Goal: Task Accomplishment & Management: Use online tool/utility

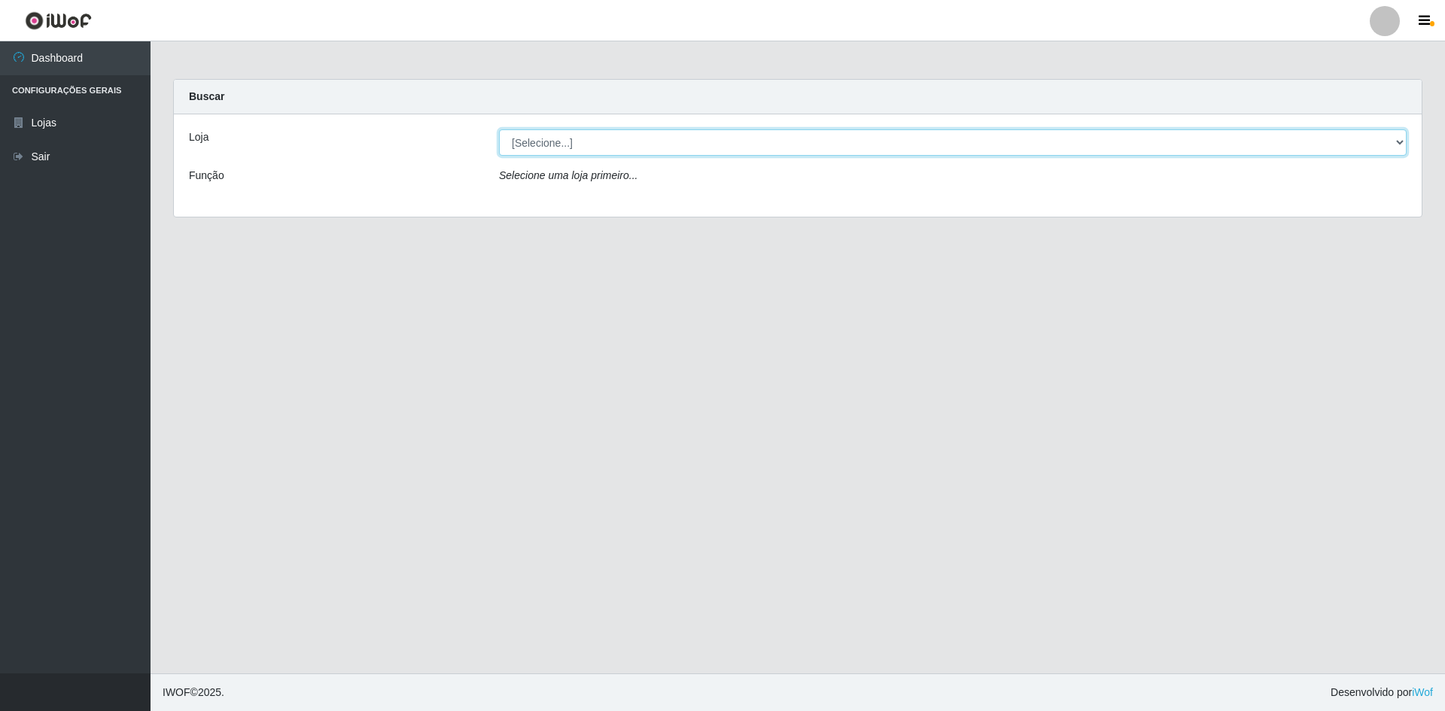
click at [630, 145] on select "[Selecione...] Hiper Queiroz - [GEOGRAPHIC_DATA] [GEOGRAPHIC_DATA] [GEOGRAPHIC_…" at bounding box center [953, 142] width 908 height 26
click at [499, 129] on select "[Selecione...] Hiper Queiroz - [GEOGRAPHIC_DATA] [GEOGRAPHIC_DATA] [GEOGRAPHIC_…" at bounding box center [953, 142] width 908 height 26
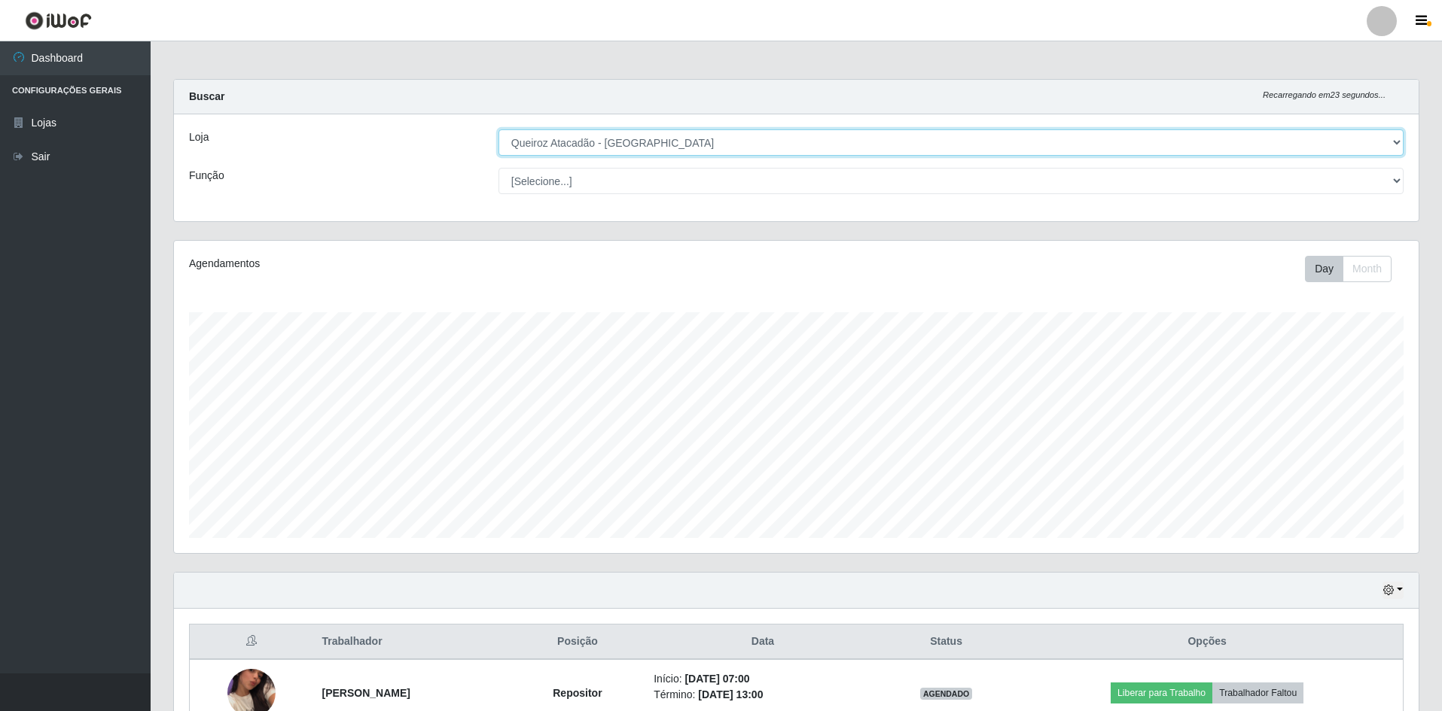
click at [775, 140] on select "[Selecione...] Hiper Queiroz - [GEOGRAPHIC_DATA] [GEOGRAPHIC_DATA] [GEOGRAPHIC_…" at bounding box center [950, 142] width 905 height 26
click at [498, 129] on select "[Selecione...] Hiper Queiroz - [GEOGRAPHIC_DATA] [GEOGRAPHIC_DATA] [GEOGRAPHIC_…" at bounding box center [950, 142] width 905 height 26
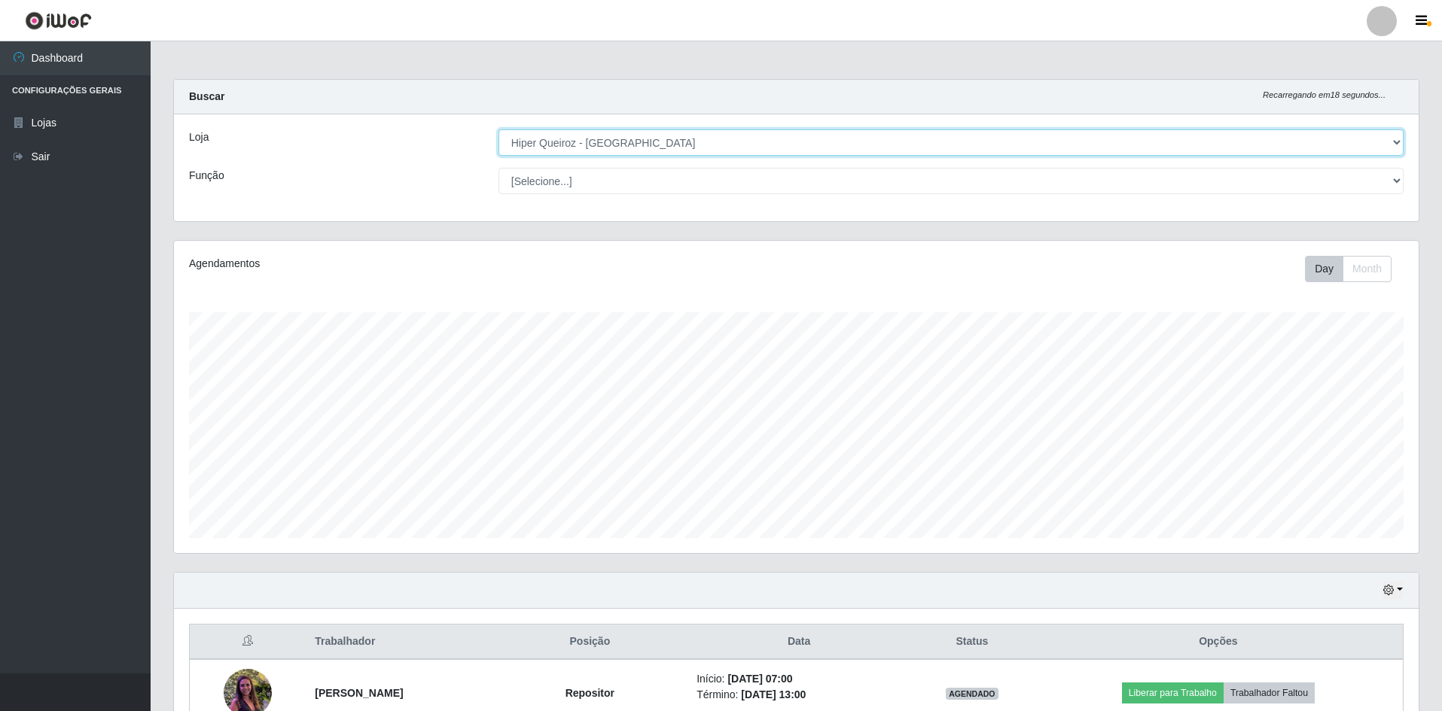
click at [909, 136] on select "[Selecione...] Hiper Queiroz - [GEOGRAPHIC_DATA] [GEOGRAPHIC_DATA] [GEOGRAPHIC_…" at bounding box center [950, 142] width 905 height 26
select select "517"
click at [498, 129] on select "[Selecione...] Hiper Queiroz - [GEOGRAPHIC_DATA] [GEOGRAPHIC_DATA] [GEOGRAPHIC_…" at bounding box center [950, 142] width 905 height 26
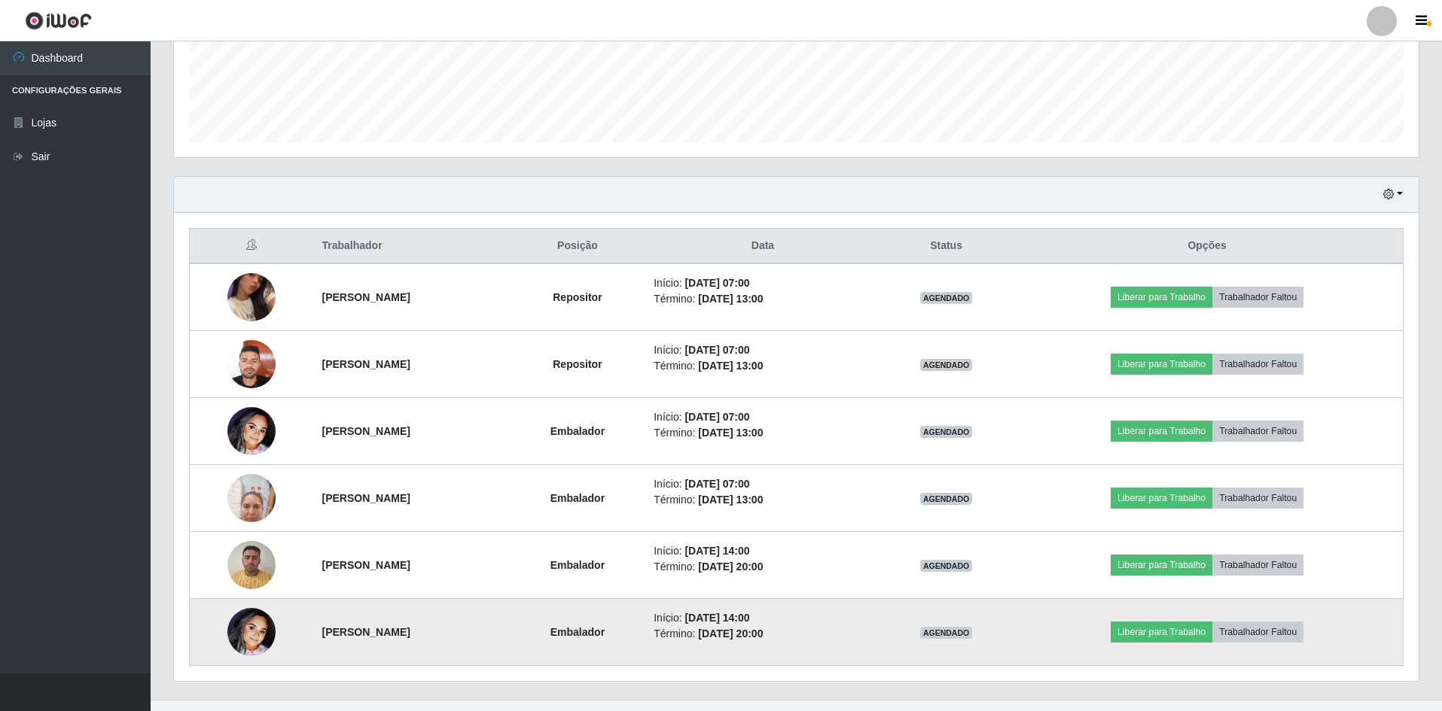
scroll to position [422, 0]
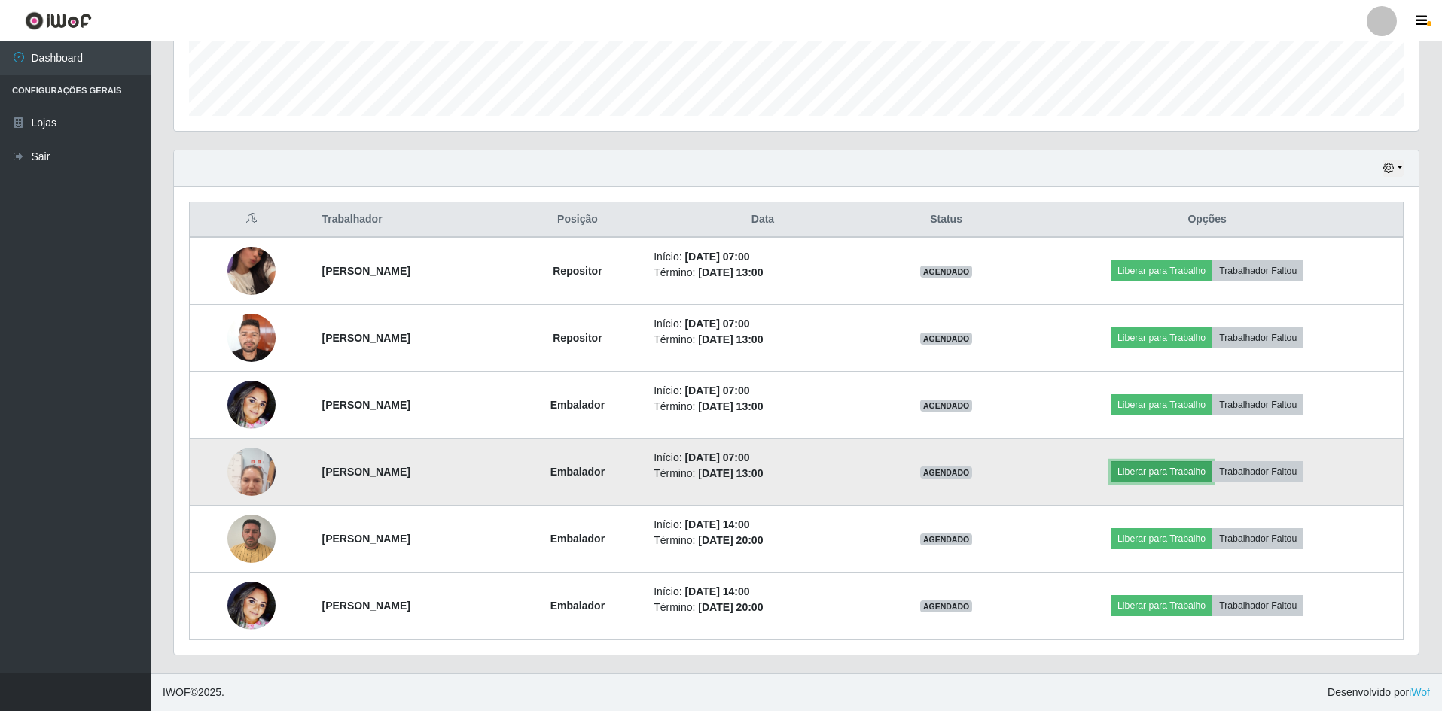
click at [1183, 471] on button "Liberar para Trabalho" at bounding box center [1161, 471] width 102 height 21
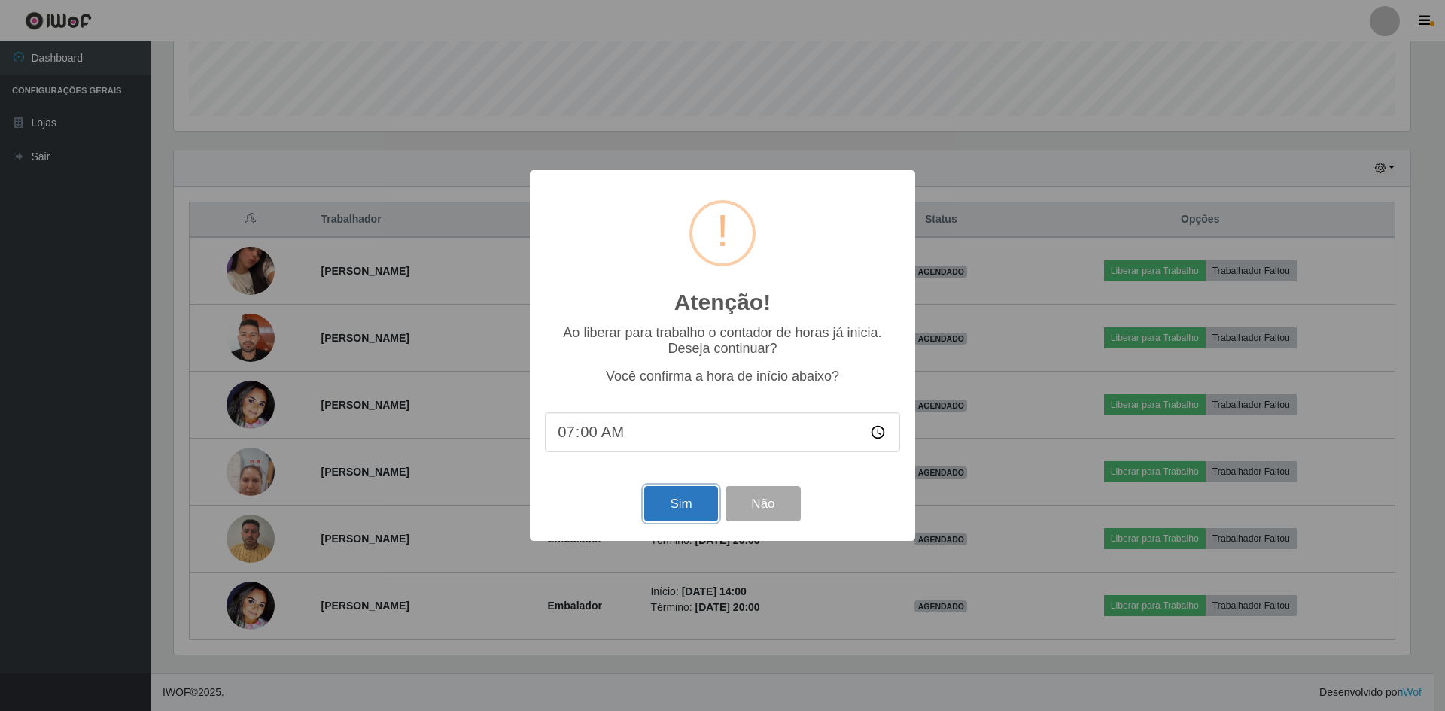
click at [690, 507] on button "Sim" at bounding box center [680, 503] width 73 height 35
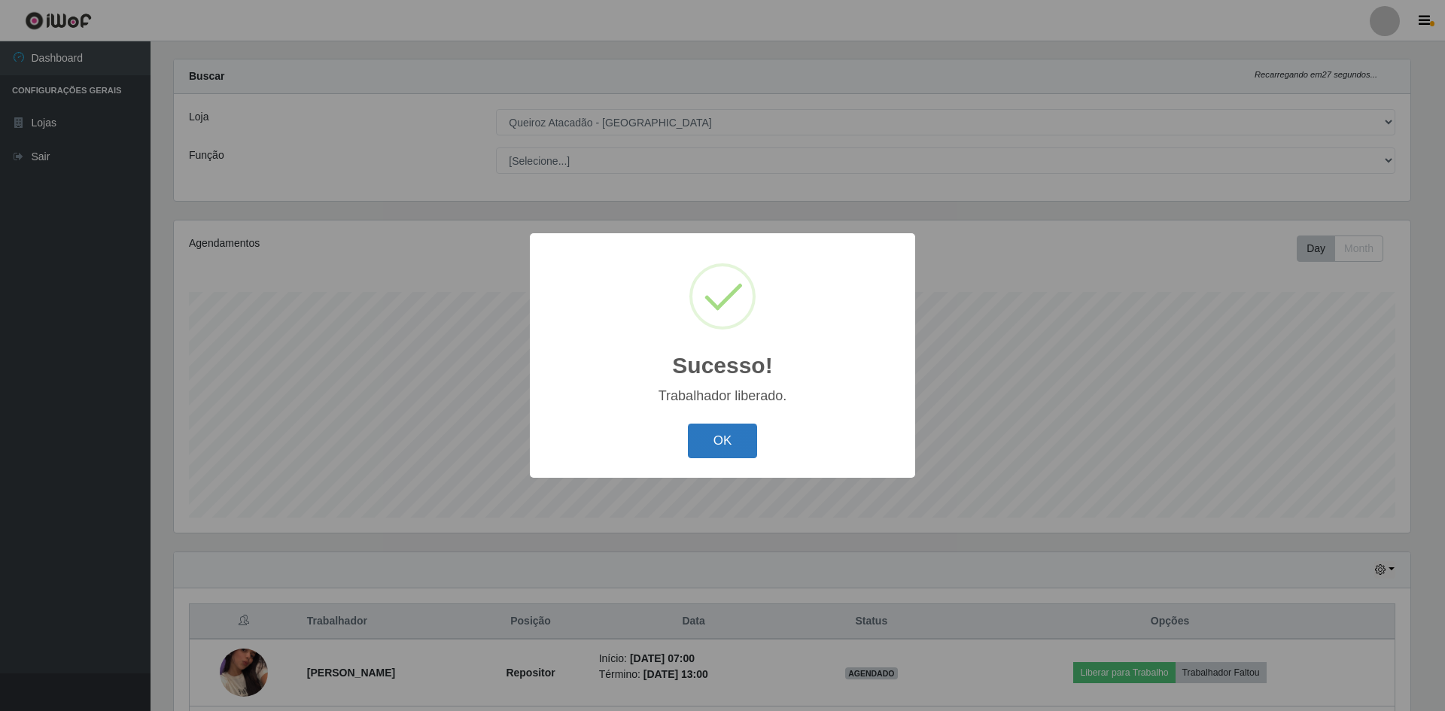
click at [744, 437] on button "OK" at bounding box center [723, 441] width 70 height 35
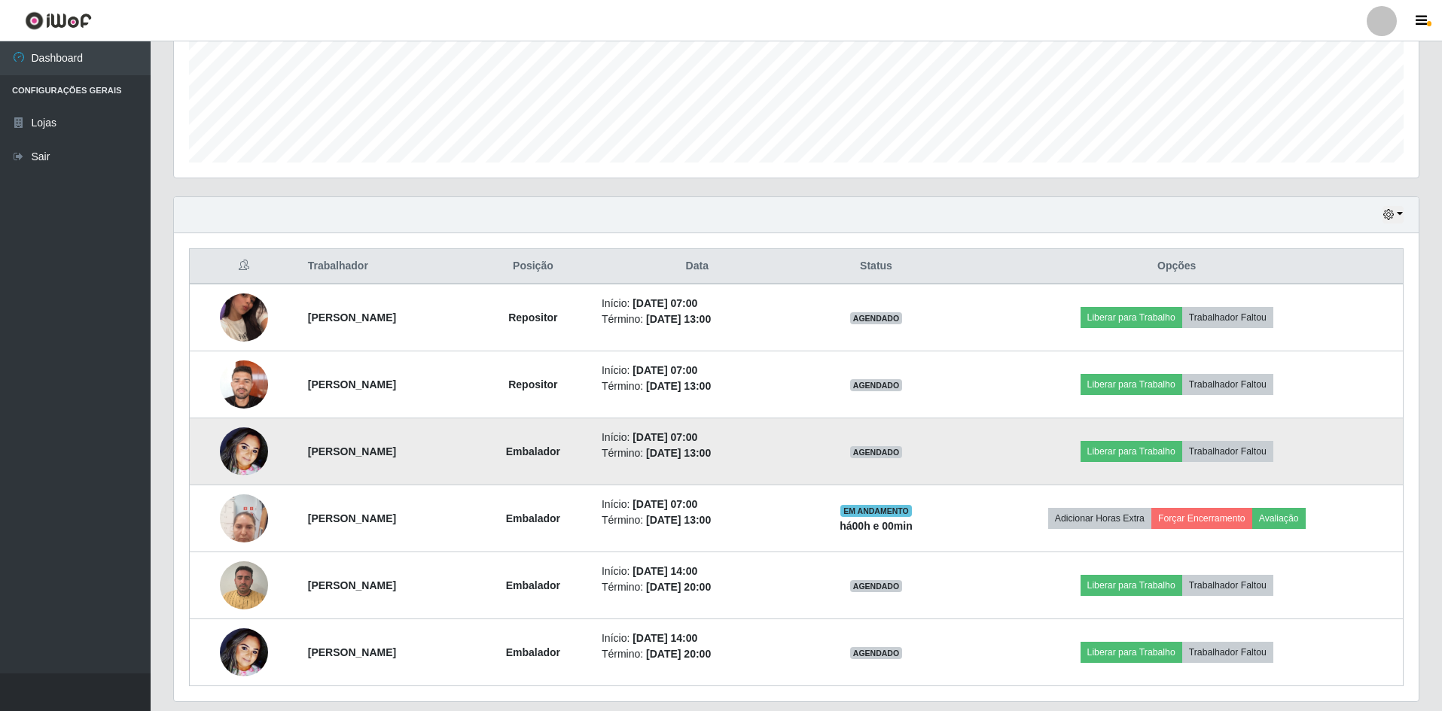
scroll to position [422, 0]
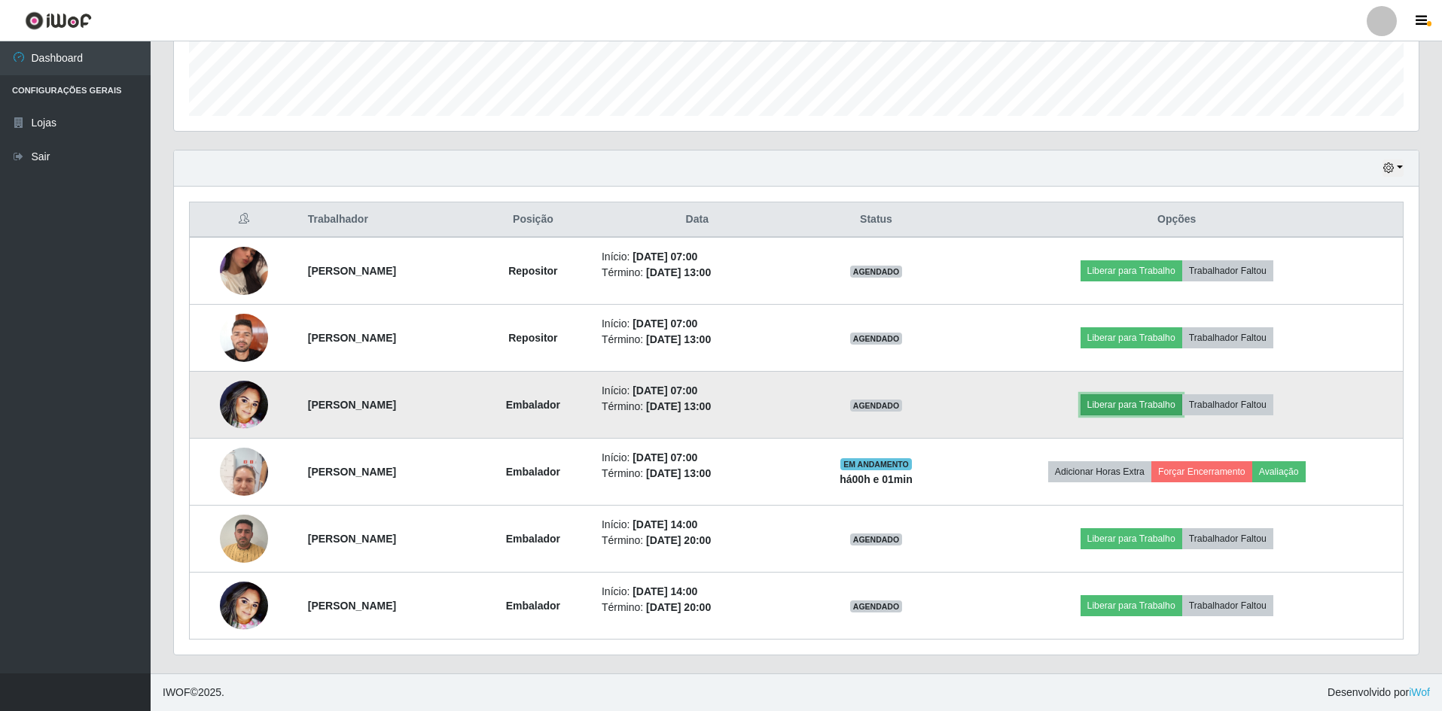
click at [1153, 410] on button "Liberar para Trabalho" at bounding box center [1131, 404] width 102 height 21
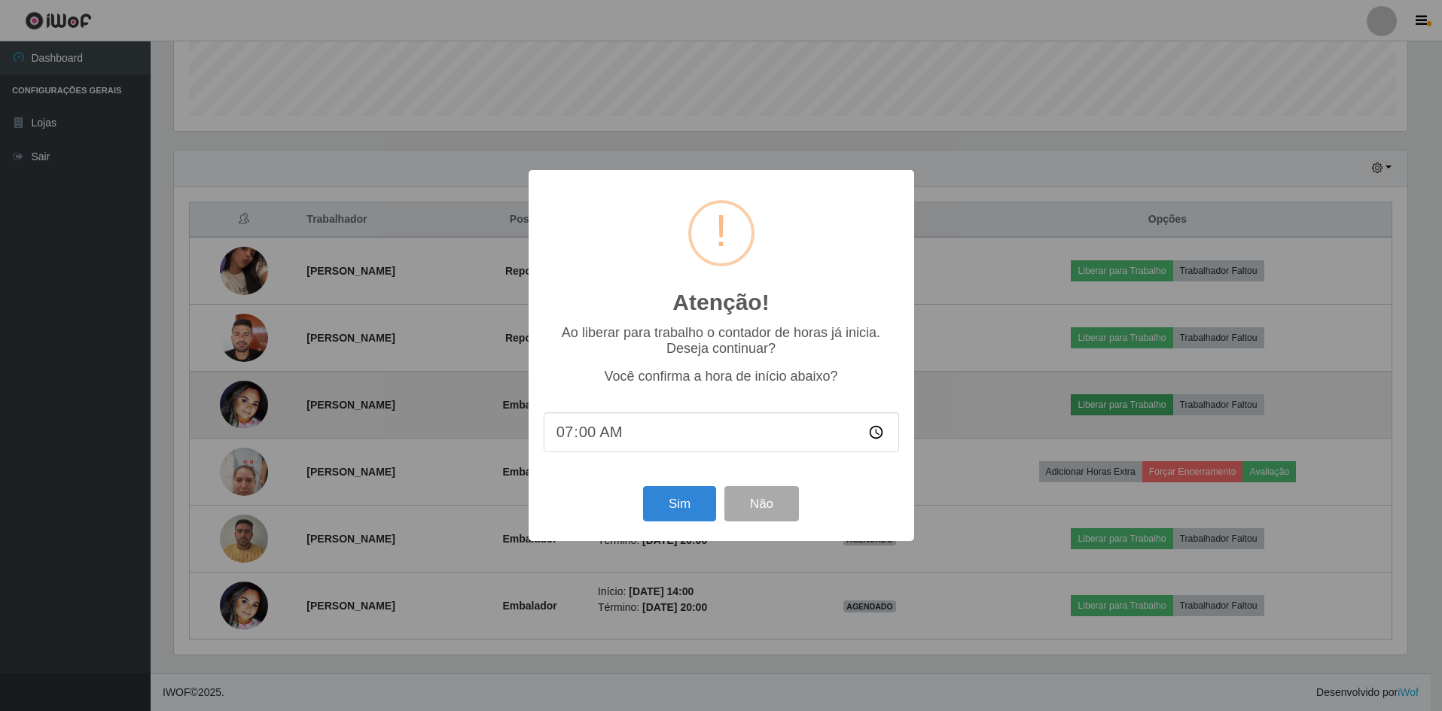
scroll to position [312, 1237]
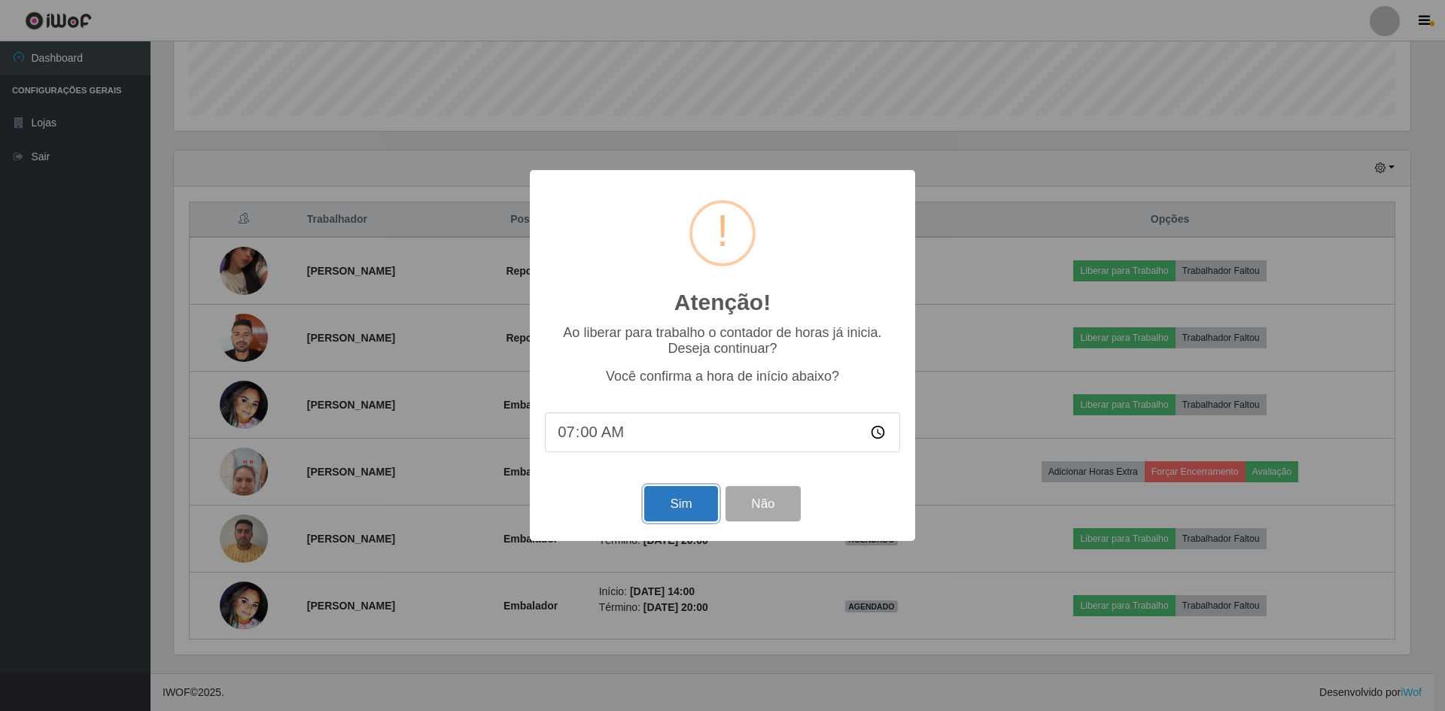
click at [676, 500] on button "Sim" at bounding box center [680, 503] width 73 height 35
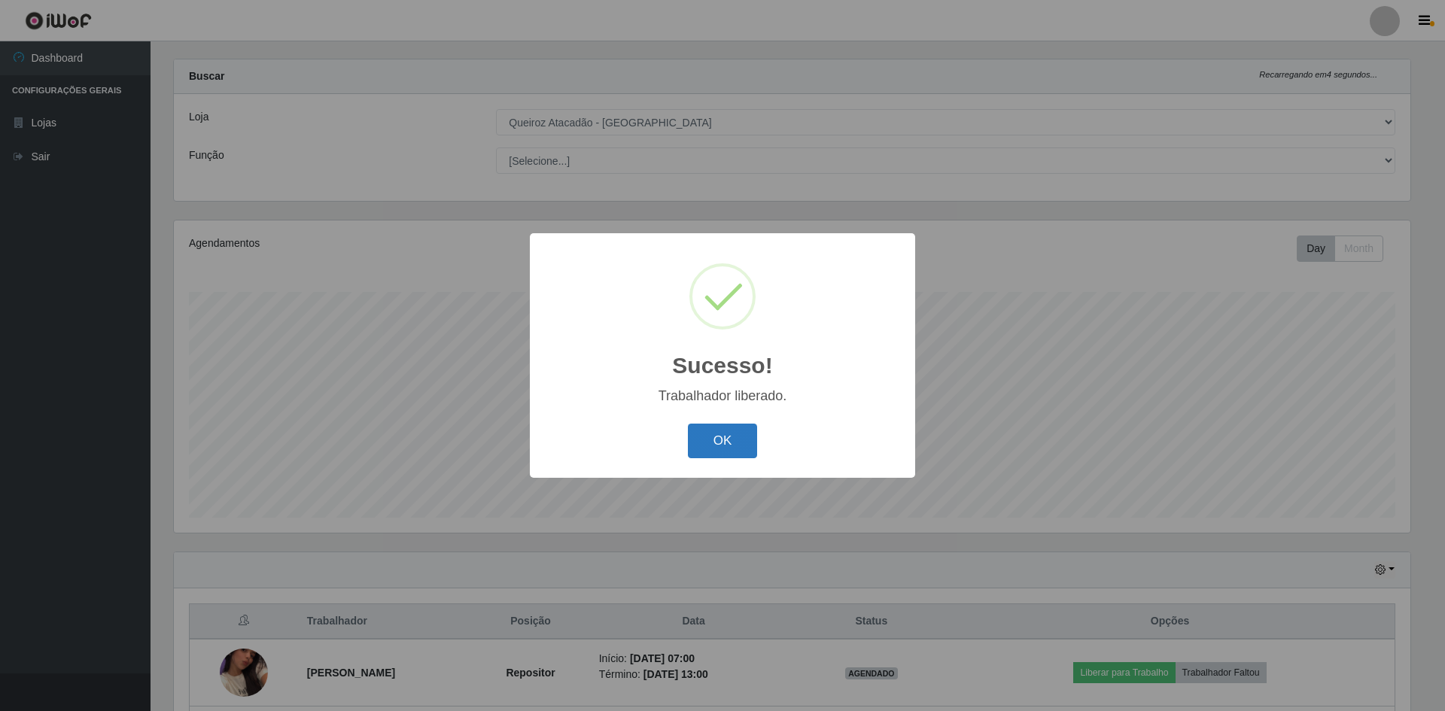
click at [735, 454] on button "OK" at bounding box center [723, 441] width 70 height 35
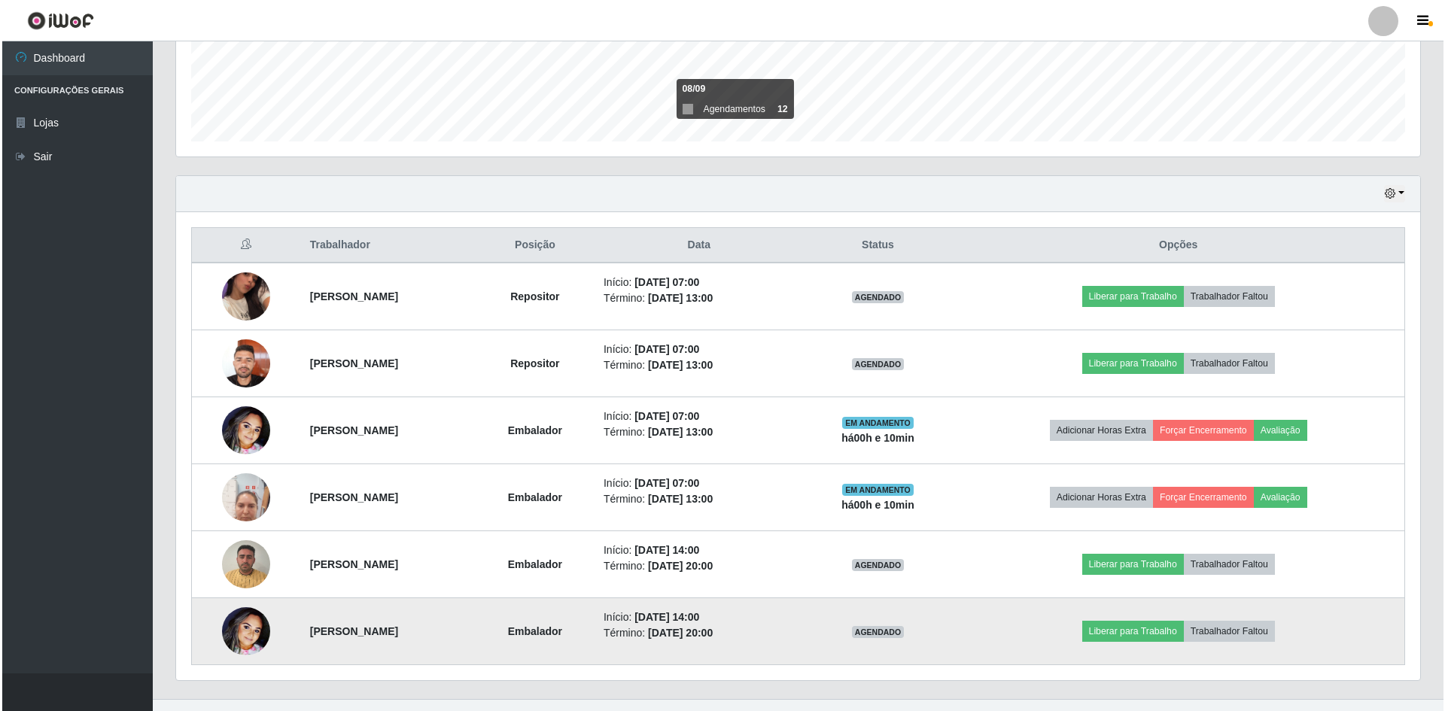
scroll to position [422, 0]
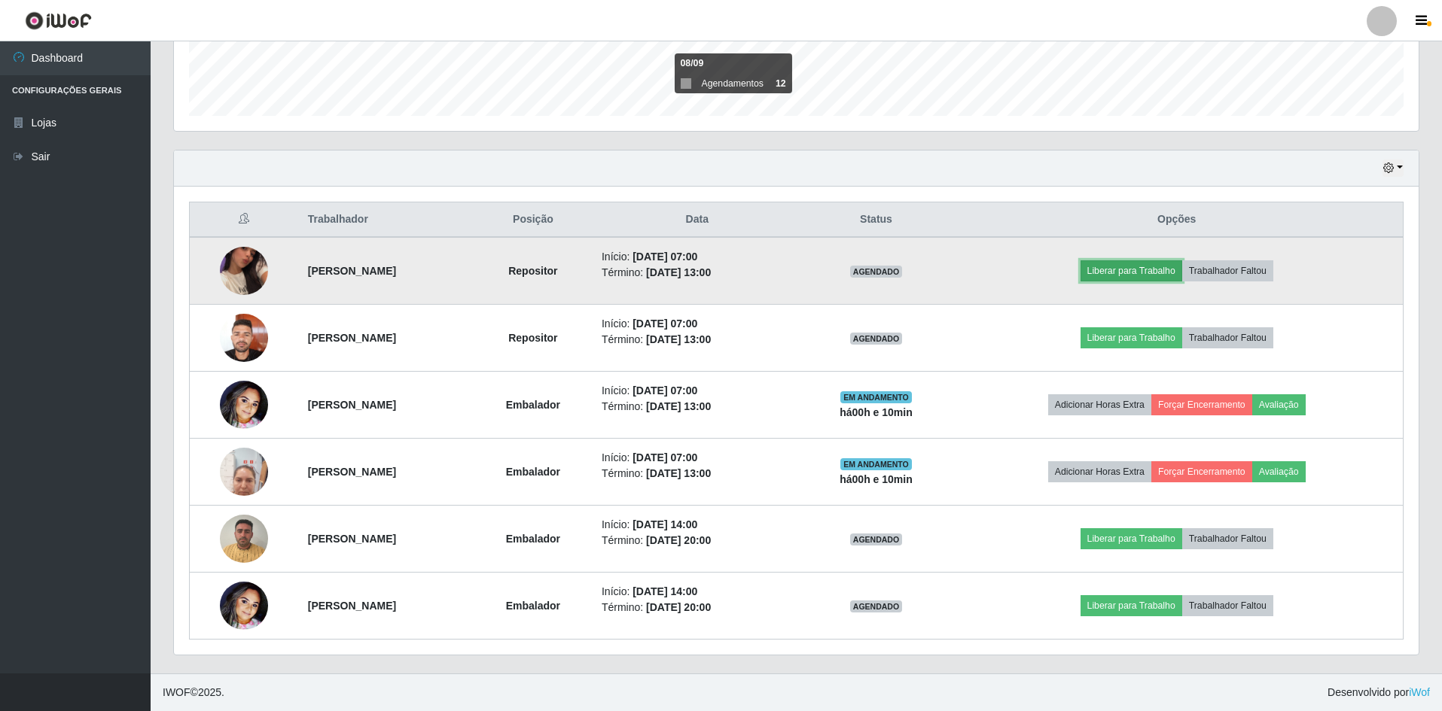
click at [1113, 266] on button "Liberar para Trabalho" at bounding box center [1131, 270] width 102 height 21
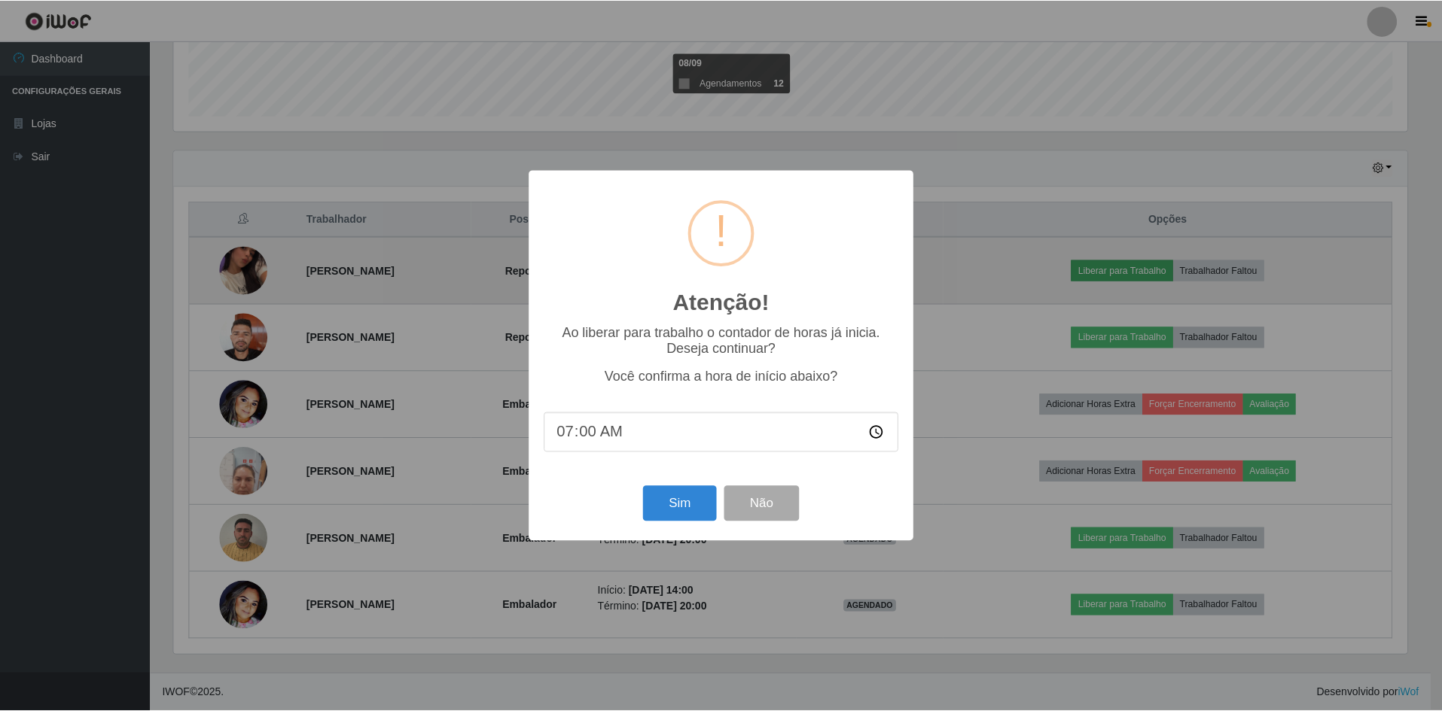
scroll to position [312, 1237]
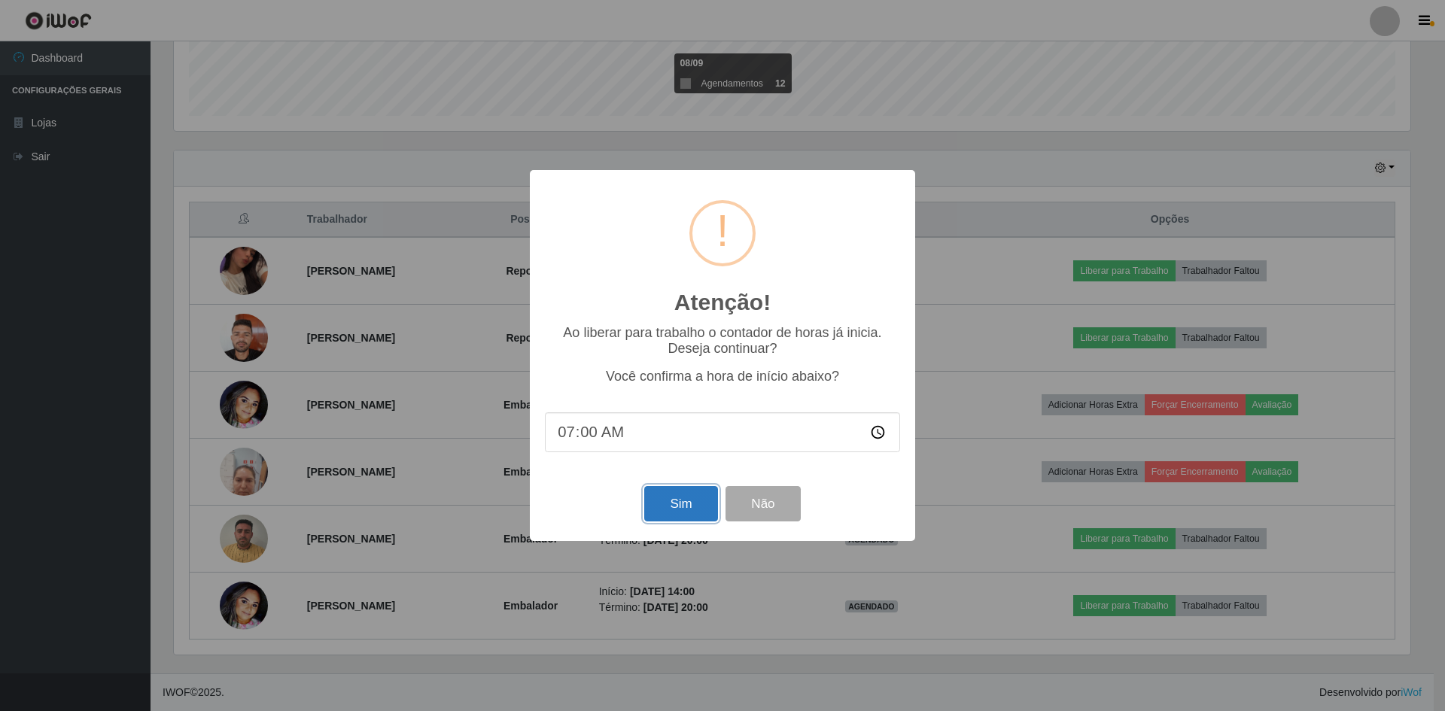
click at [680, 508] on button "Sim" at bounding box center [680, 503] width 73 height 35
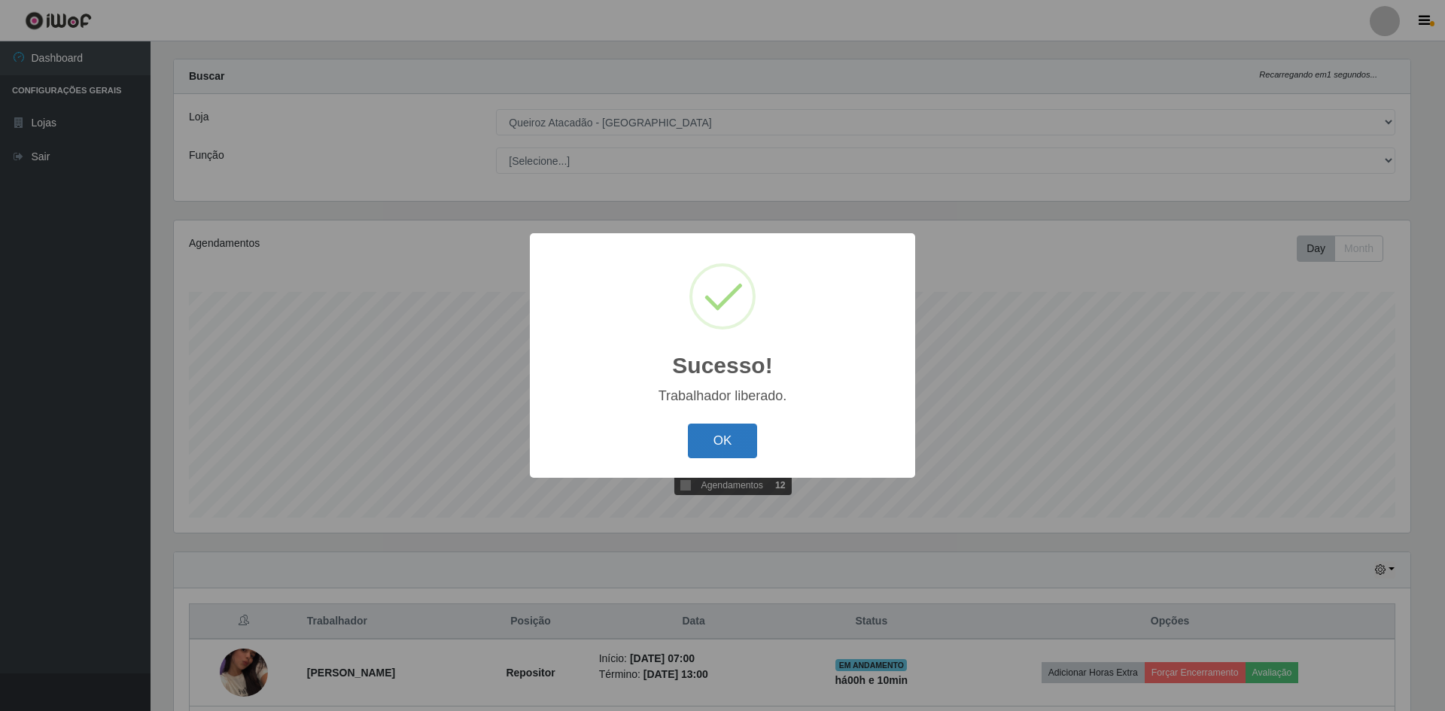
click at [720, 441] on button "OK" at bounding box center [723, 441] width 70 height 35
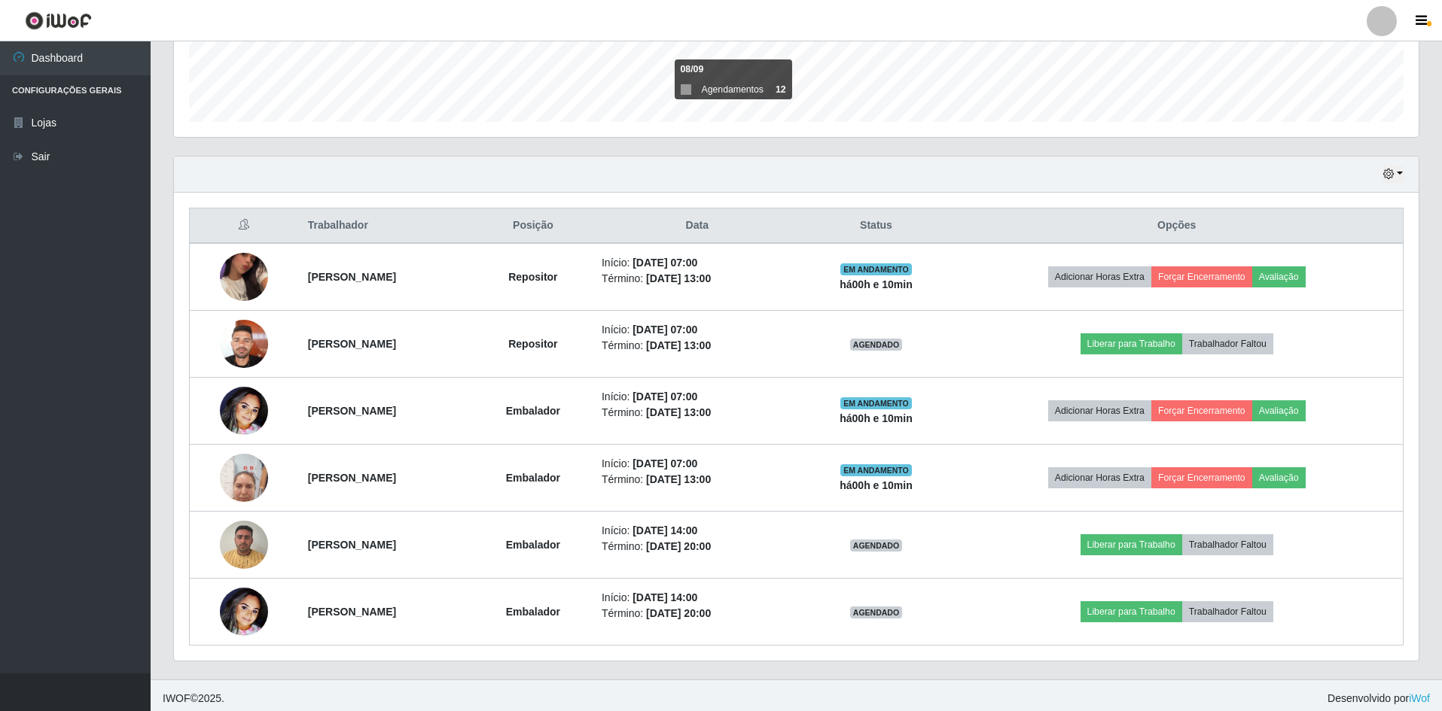
scroll to position [422, 0]
